Goal: Find contact information: Find contact information

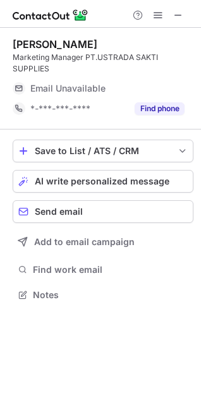
scroll to position [285, 201]
click at [85, 90] on span "Email Unavailable" at bounding box center [67, 88] width 75 height 11
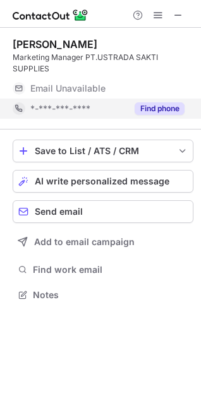
click at [165, 110] on button "Find phone" at bounding box center [159, 108] width 50 height 13
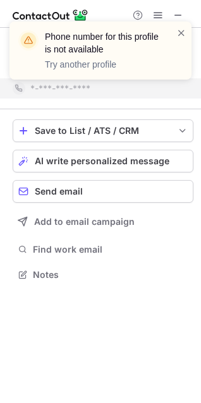
scroll to position [265, 201]
click at [180, 34] on span at bounding box center [181, 33] width 10 height 13
